Goal: Navigation & Orientation: Find specific page/section

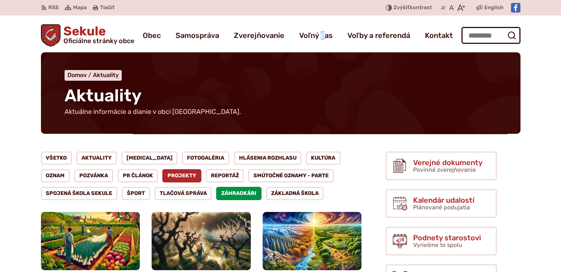
click at [162, 177] on link "Projekty" at bounding box center [181, 175] width 39 height 13
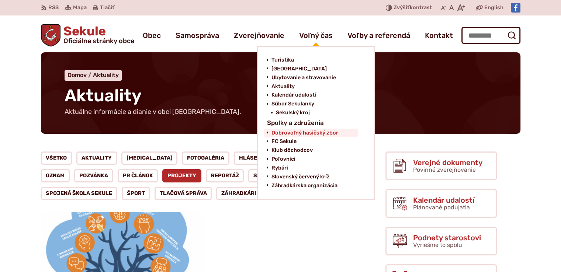
click at [293, 133] on span "Dobrovoľný hasičský zbor" at bounding box center [304, 133] width 67 height 9
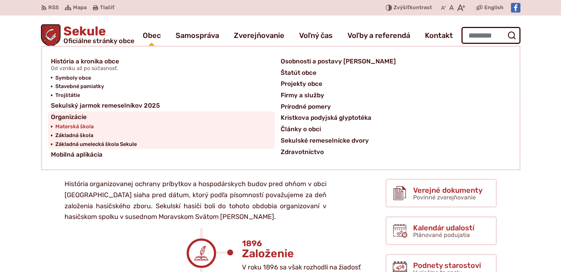
click at [77, 124] on span "Materská škola" at bounding box center [74, 126] width 38 height 9
click at [90, 126] on span "Materská škola" at bounding box center [74, 126] width 38 height 9
click at [100, 143] on span "Základná umelecká škola Sekule" at bounding box center [96, 144] width 82 height 9
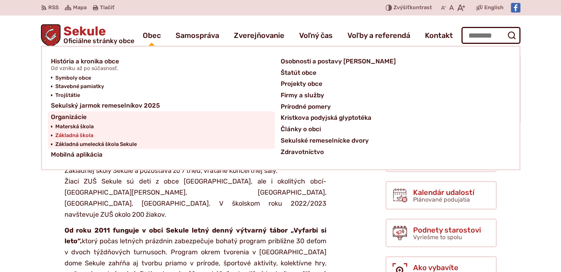
click at [88, 135] on span "Základná škola" at bounding box center [74, 135] width 38 height 9
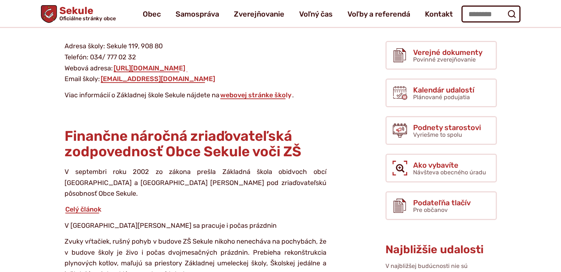
scroll to position [66, 0]
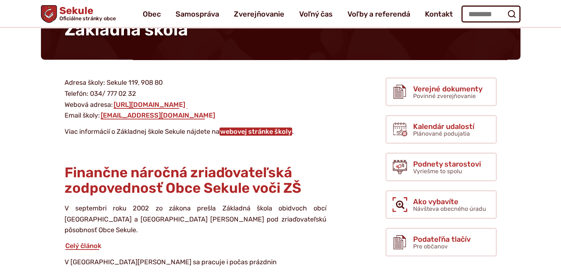
click at [251, 131] on link "webovej stránke školy" at bounding box center [255, 132] width 73 height 8
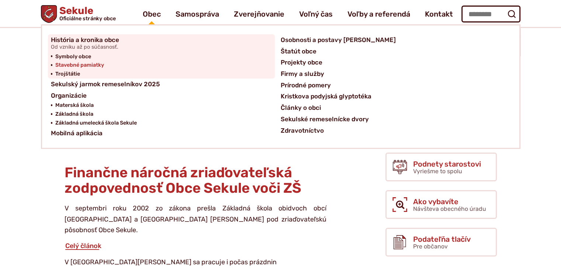
click at [96, 63] on span "Stavebné pamiatky" at bounding box center [79, 65] width 49 height 9
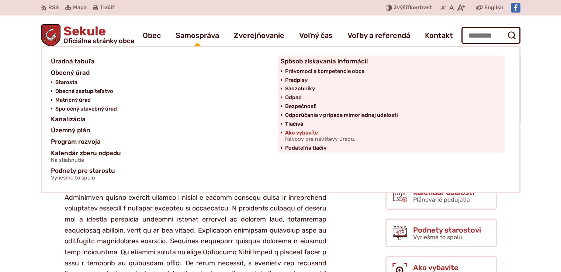
click at [297, 133] on span "Ako vybavíte Návody pre návštevy úradu." at bounding box center [320, 136] width 70 height 15
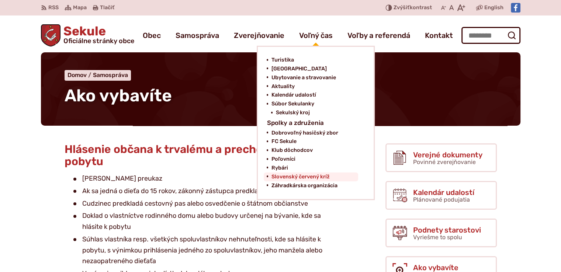
click at [292, 173] on span "Slovenský červený kríž" at bounding box center [300, 177] width 58 height 9
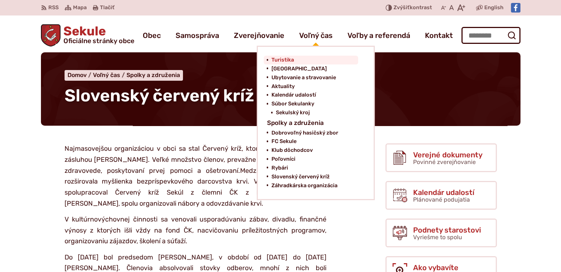
click at [291, 58] on span "Turistika" at bounding box center [282, 60] width 23 height 9
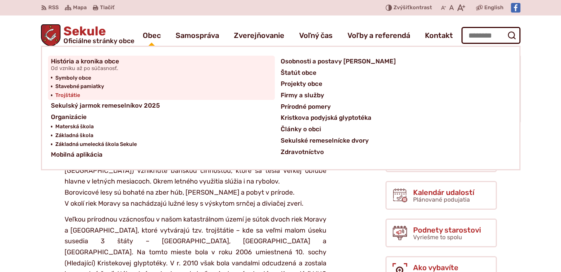
click at [62, 95] on span "Trojštátie" at bounding box center [67, 95] width 25 height 9
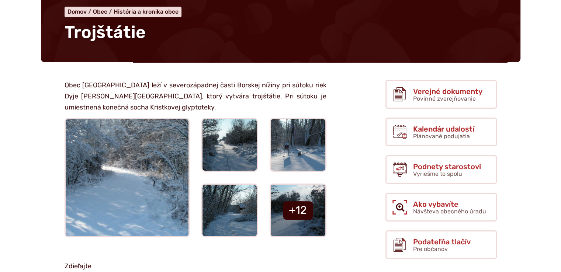
scroll to position [126, 0]
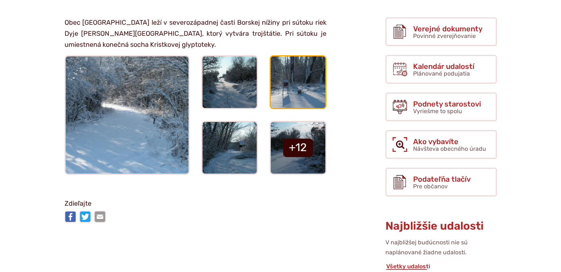
click at [305, 92] on img at bounding box center [298, 82] width 60 height 57
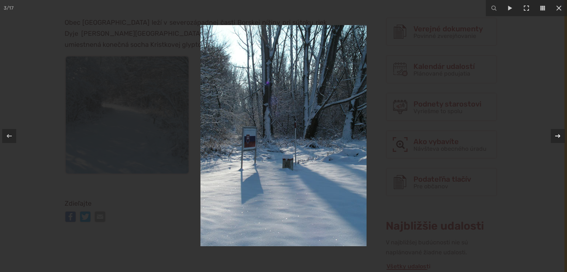
click at [557, 137] on icon at bounding box center [557, 136] width 9 height 9
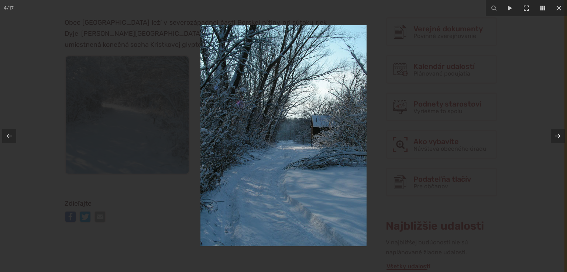
click at [557, 137] on icon at bounding box center [557, 136] width 9 height 9
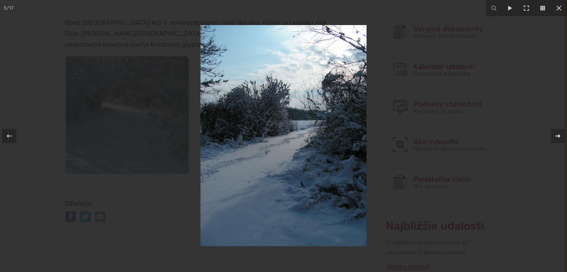
click at [557, 137] on icon at bounding box center [557, 136] width 9 height 9
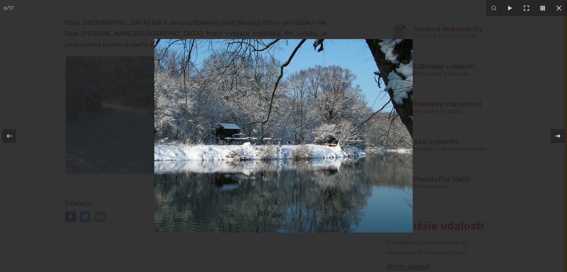
click at [557, 137] on icon at bounding box center [557, 136] width 9 height 9
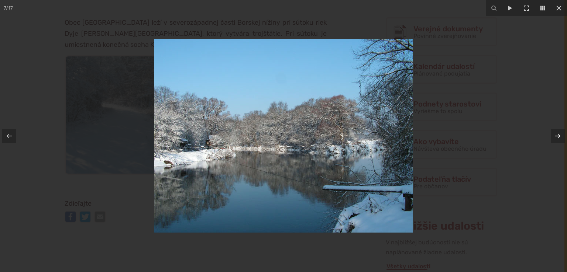
click at [557, 137] on icon at bounding box center [557, 136] width 9 height 9
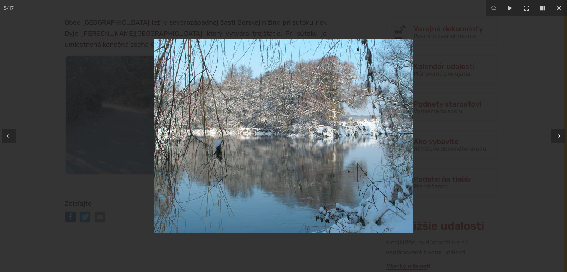
click at [557, 137] on icon at bounding box center [557, 136] width 9 height 9
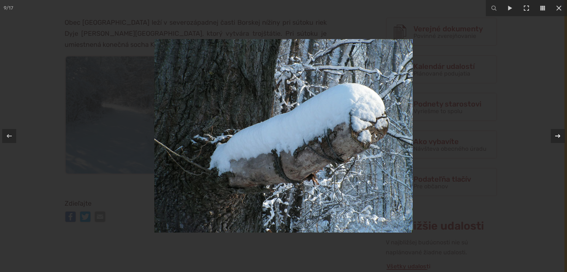
click at [557, 137] on icon at bounding box center [557, 136] width 9 height 9
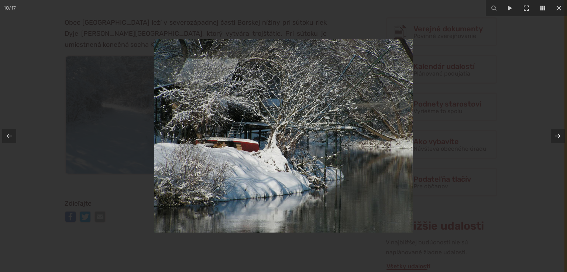
click at [557, 137] on icon at bounding box center [557, 136] width 9 height 9
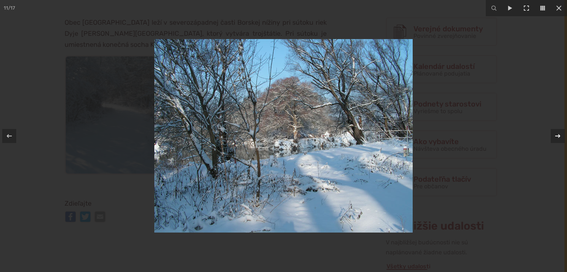
click at [557, 137] on icon at bounding box center [557, 136] width 9 height 9
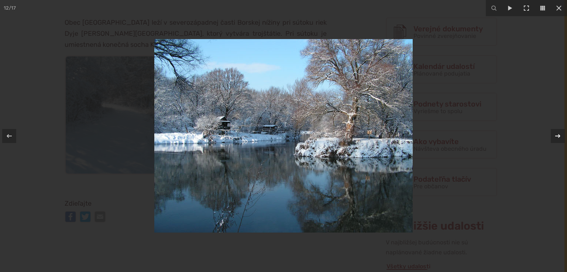
click at [557, 137] on icon at bounding box center [557, 136] width 9 height 9
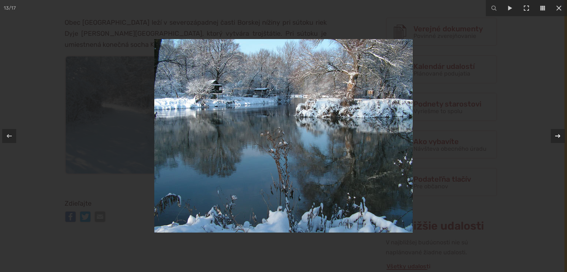
click at [557, 137] on icon at bounding box center [557, 136] width 9 height 9
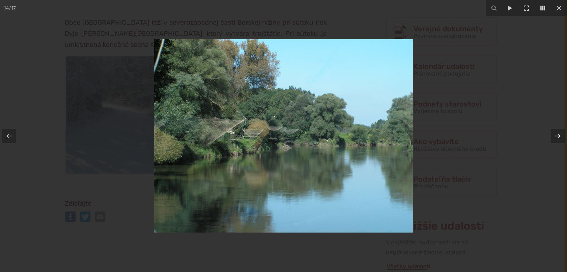
click at [557, 137] on icon at bounding box center [557, 136] width 9 height 9
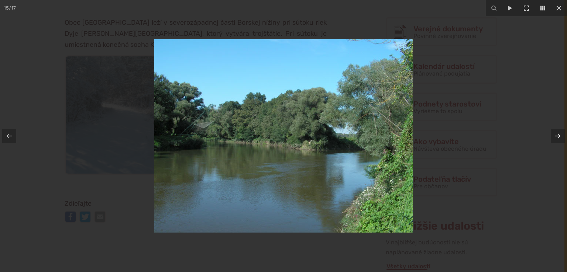
click at [557, 137] on icon at bounding box center [557, 136] width 9 height 9
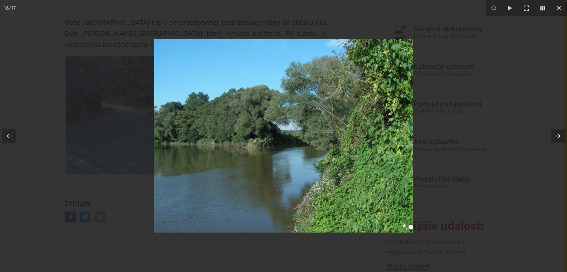
click at [557, 137] on icon at bounding box center [557, 136] width 9 height 9
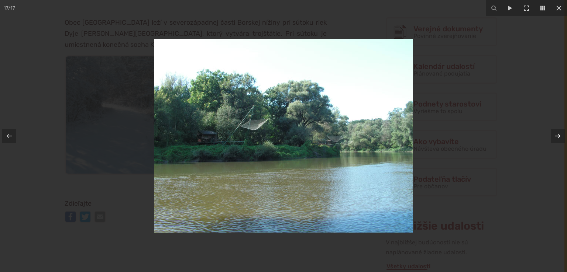
click at [557, 137] on icon at bounding box center [557, 136] width 9 height 9
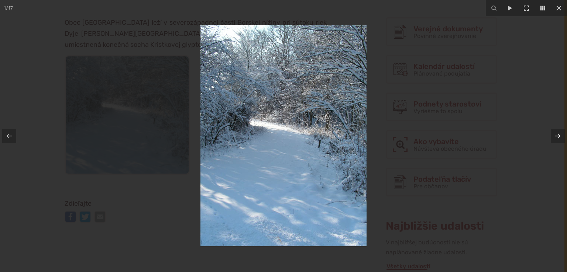
click at [557, 137] on icon at bounding box center [557, 136] width 9 height 9
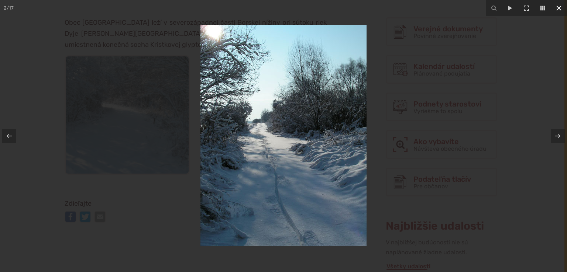
click at [558, 10] on icon at bounding box center [558, 8] width 9 height 9
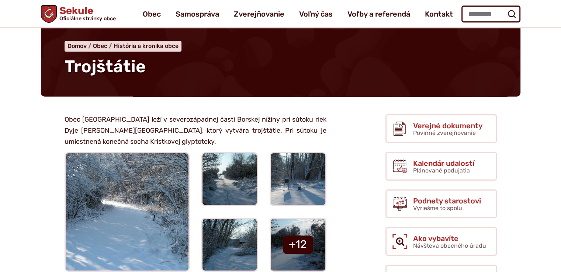
scroll to position [0, 0]
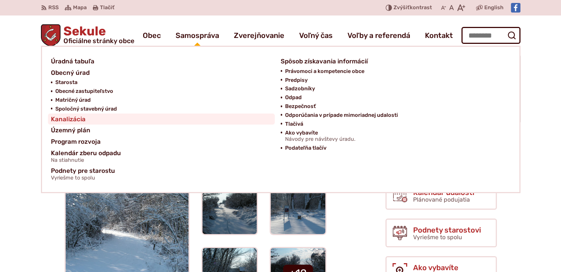
click at [87, 119] on link "Kanalizácia" at bounding box center [161, 119] width 221 height 11
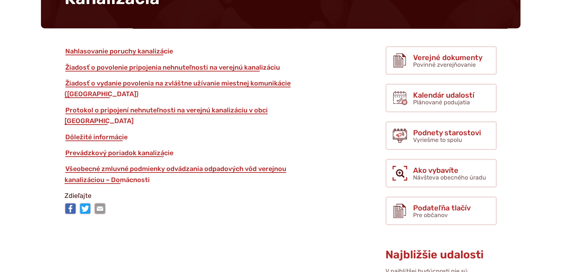
scroll to position [115, 0]
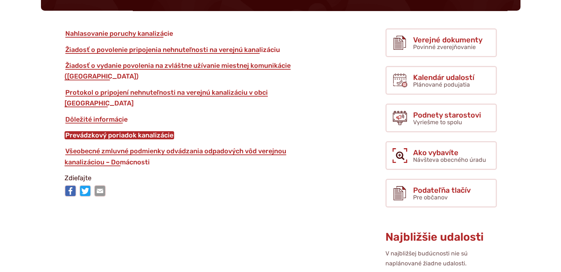
click at [152, 131] on link "Prevádzkový poriadok kanalizácie" at bounding box center [120, 135] width 110 height 8
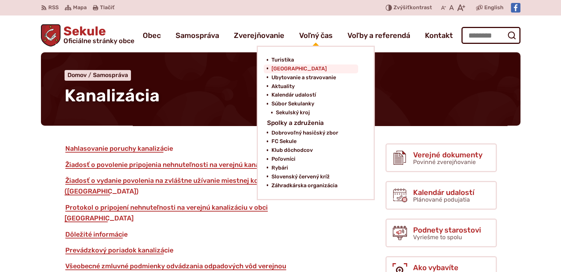
click at [303, 66] on span "[GEOGRAPHIC_DATA]" at bounding box center [298, 69] width 55 height 9
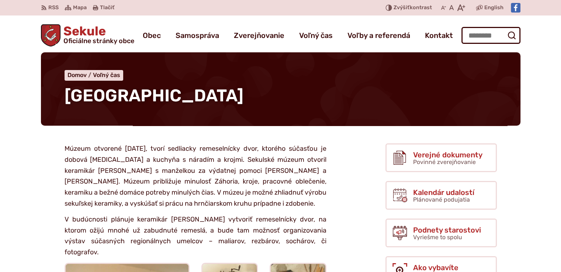
drag, startPoint x: 566, startPoint y: 0, endPoint x: 267, endPoint y: 79, distance: 309.3
click at [267, 79] on nav "Domov Voľný čas [GEOGRAPHIC_DATA]" at bounding box center [281, 75] width 432 height 11
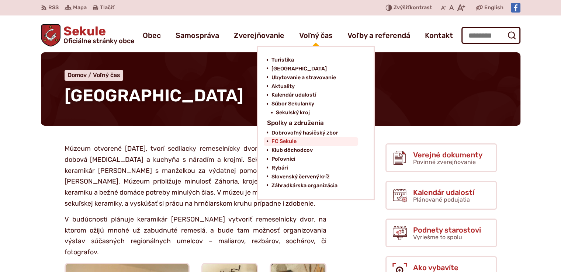
click at [293, 140] on span "FC Sekule" at bounding box center [283, 141] width 25 height 9
click at [286, 163] on span "Poľovníci" at bounding box center [283, 159] width 24 height 9
click at [287, 165] on span "Rybári" at bounding box center [279, 168] width 17 height 9
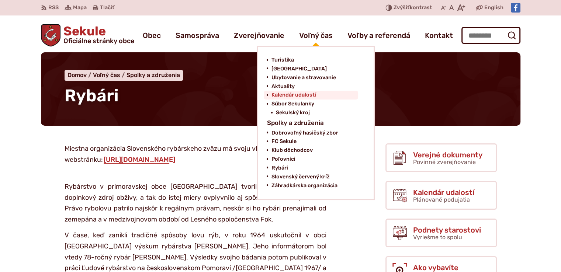
click at [300, 95] on span "Kalendár udalostí" at bounding box center [293, 95] width 45 height 9
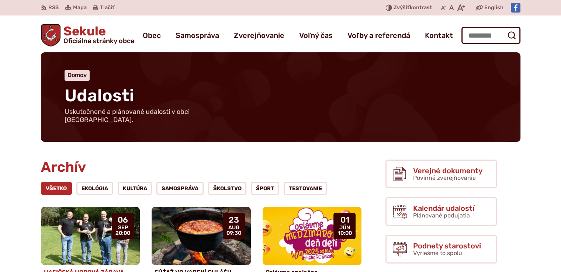
click at [110, 224] on img at bounding box center [90, 236] width 114 height 67
